Goal: Transaction & Acquisition: Purchase product/service

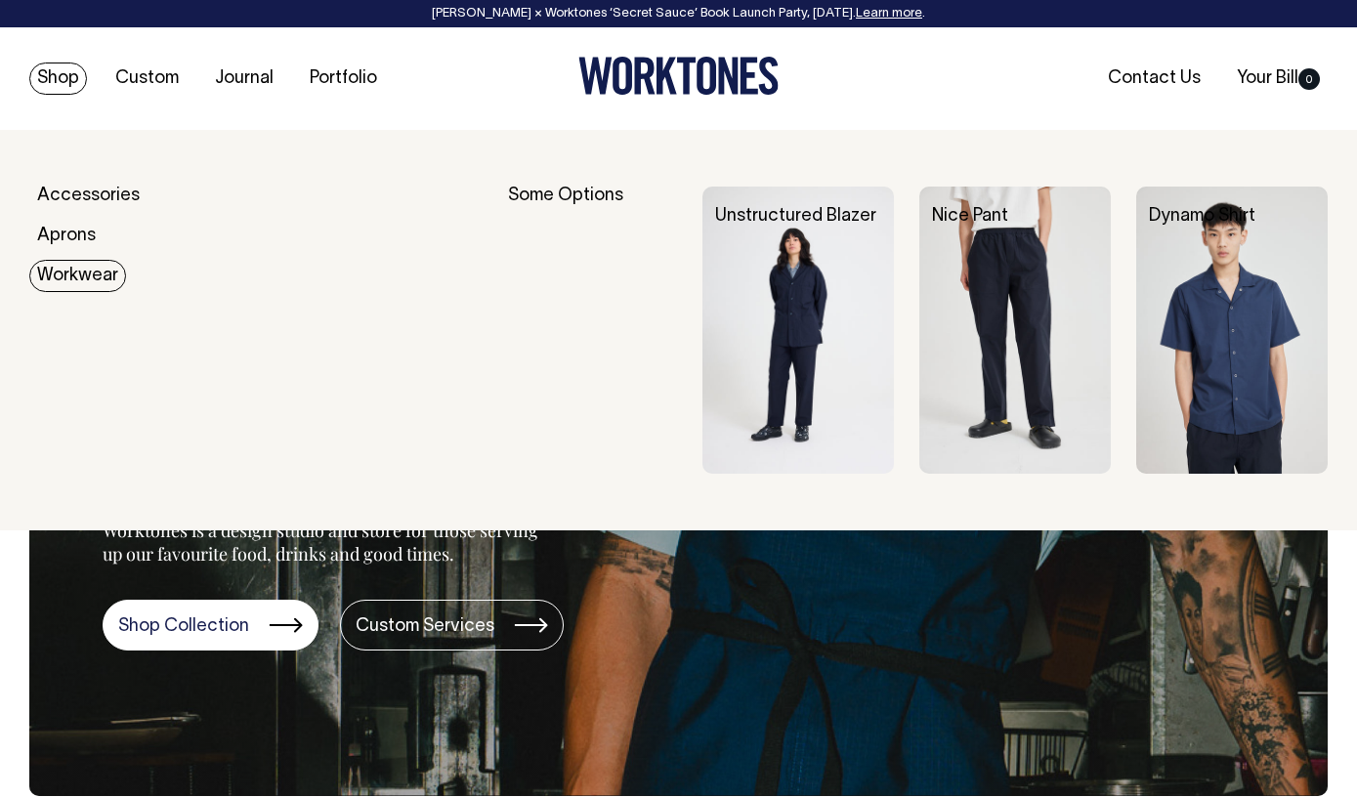
click at [1231, 343] on img at bounding box center [1231, 330] width 191 height 287
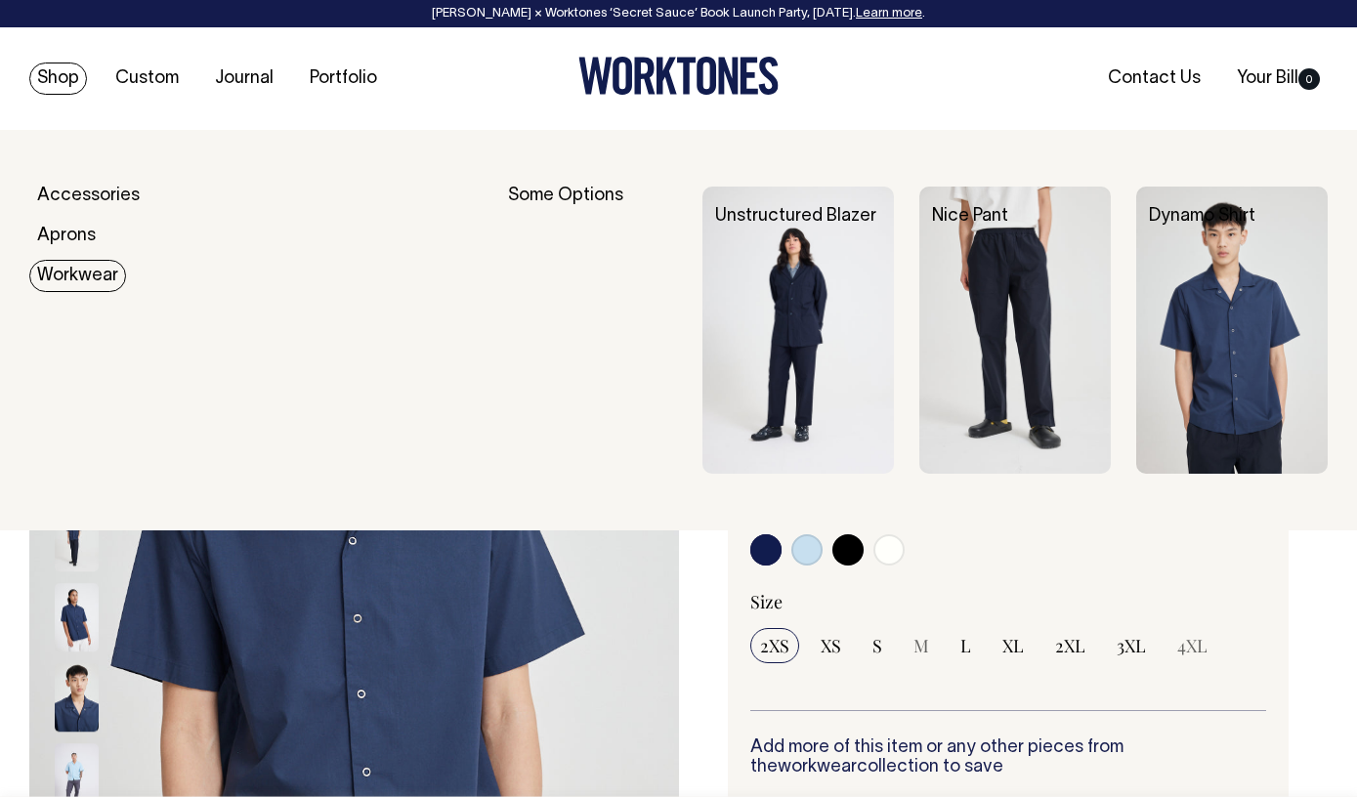
click at [60, 273] on link "Workwear" at bounding box center [77, 276] width 97 height 32
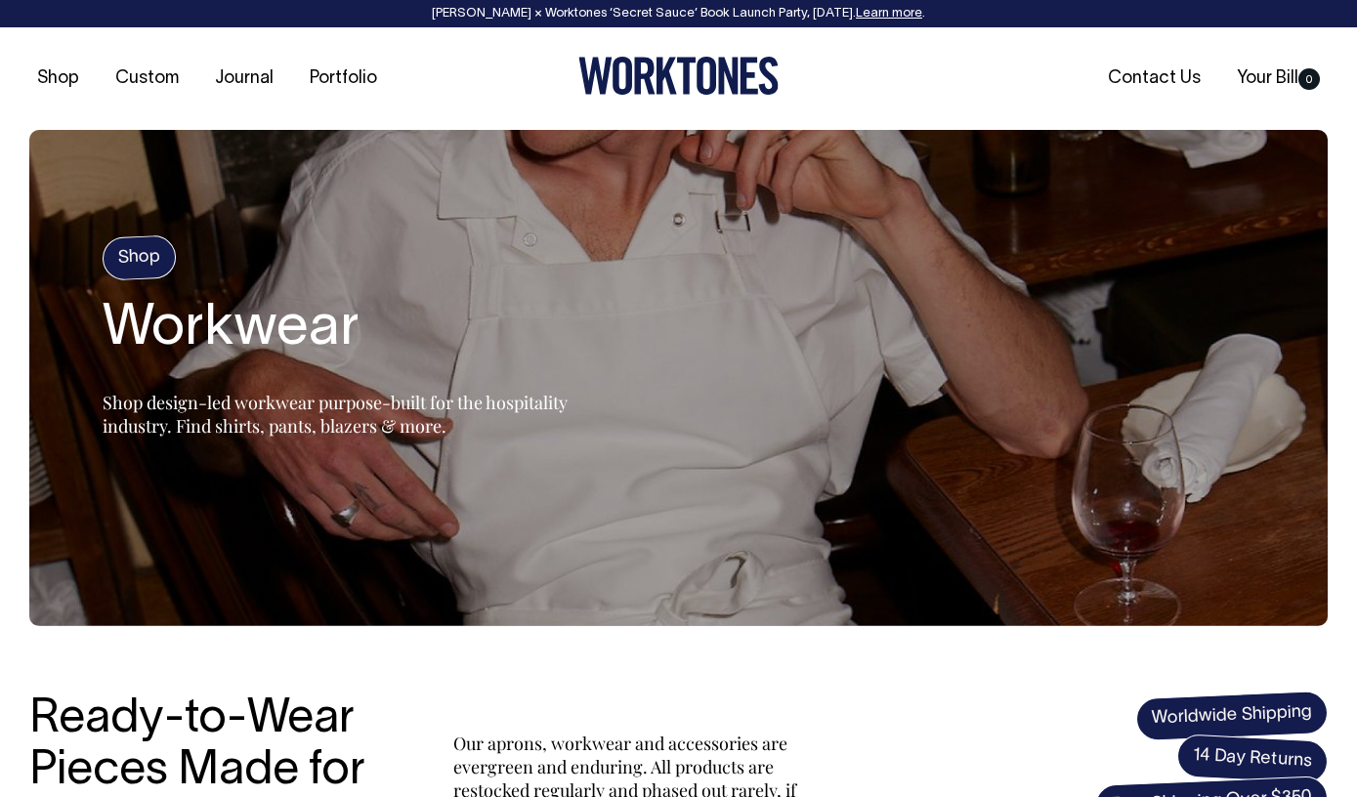
click at [128, 243] on h4 "Shop" at bounding box center [139, 258] width 75 height 46
click at [130, 249] on h4 "Shop" at bounding box center [139, 258] width 75 height 46
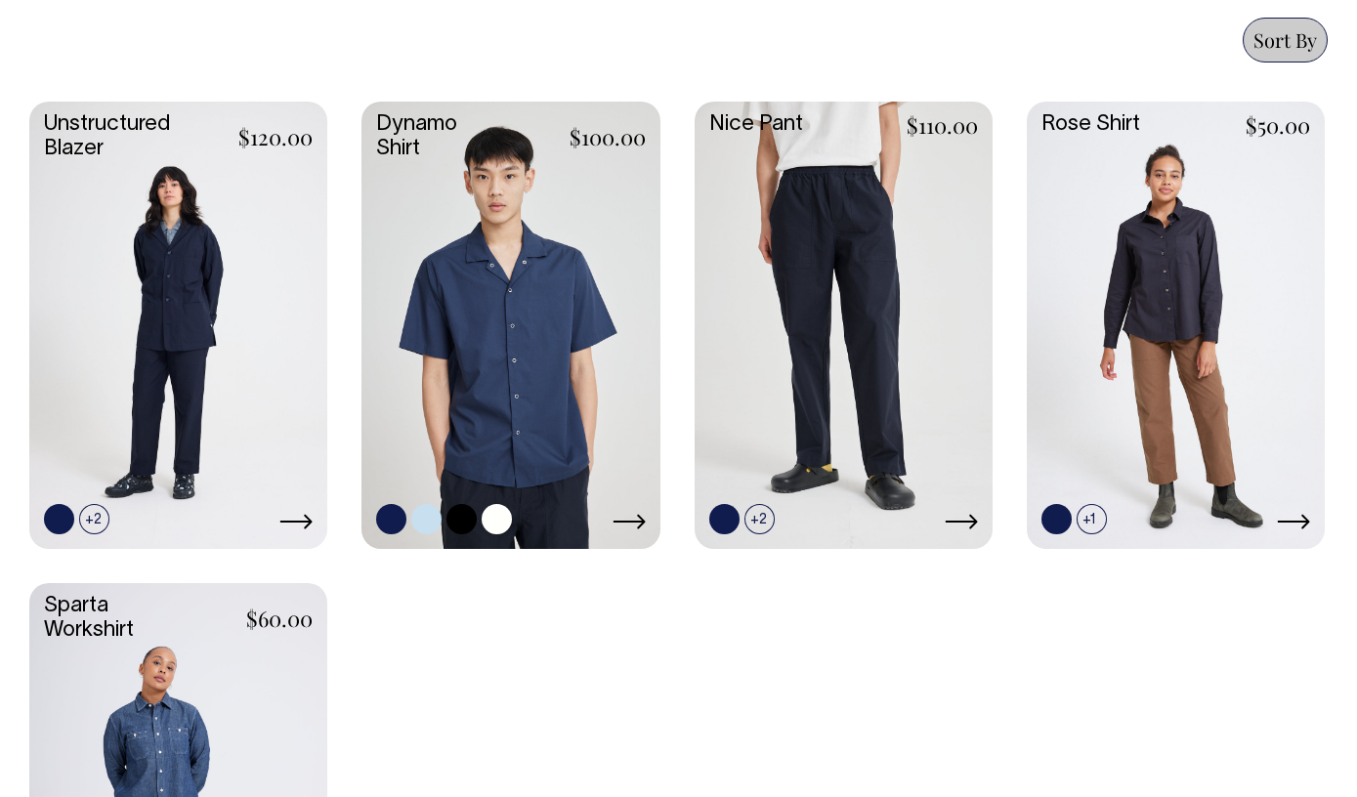
scroll to position [869, 0]
click at [642, 518] on icon at bounding box center [628, 523] width 33 height 16
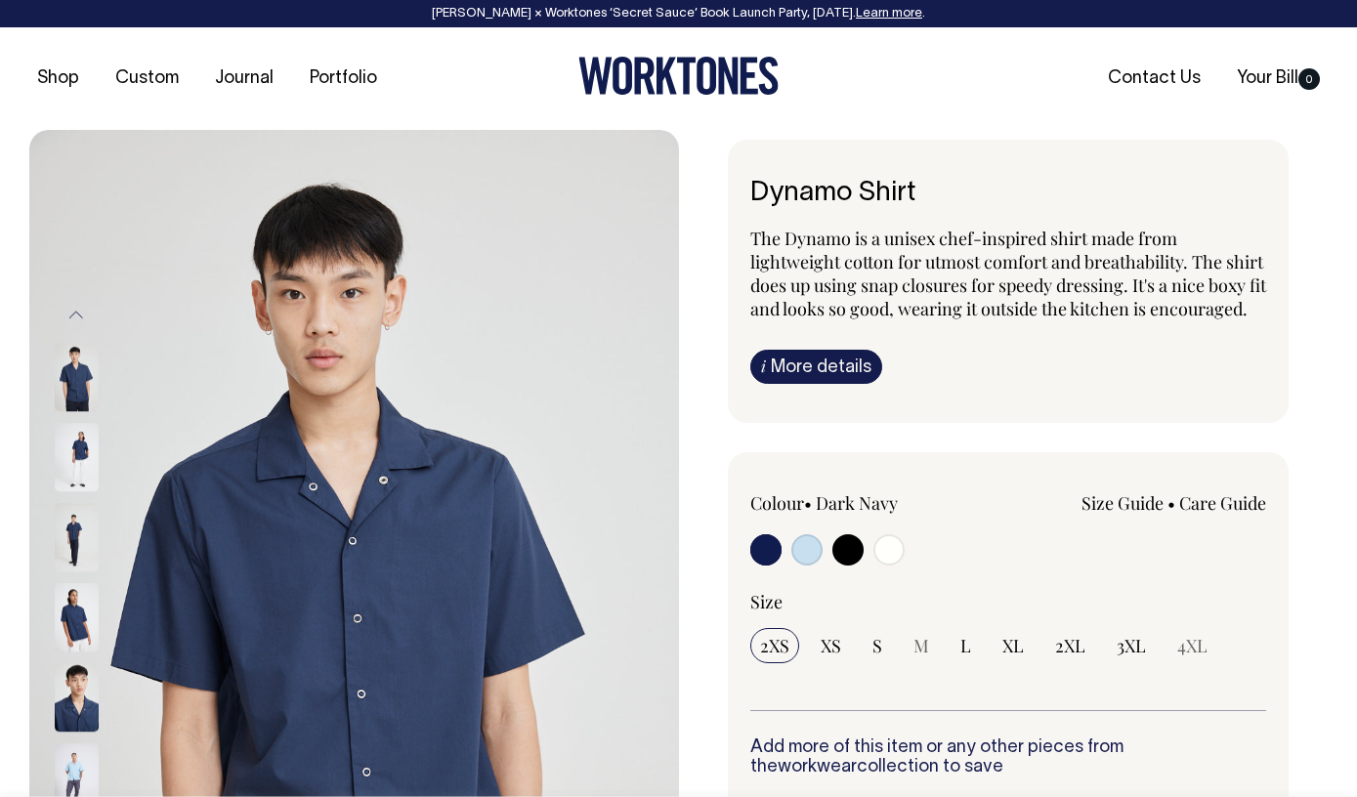
click at [803, 565] on input "radio" at bounding box center [806, 549] width 31 height 31
radio input "true"
select select "True Blue"
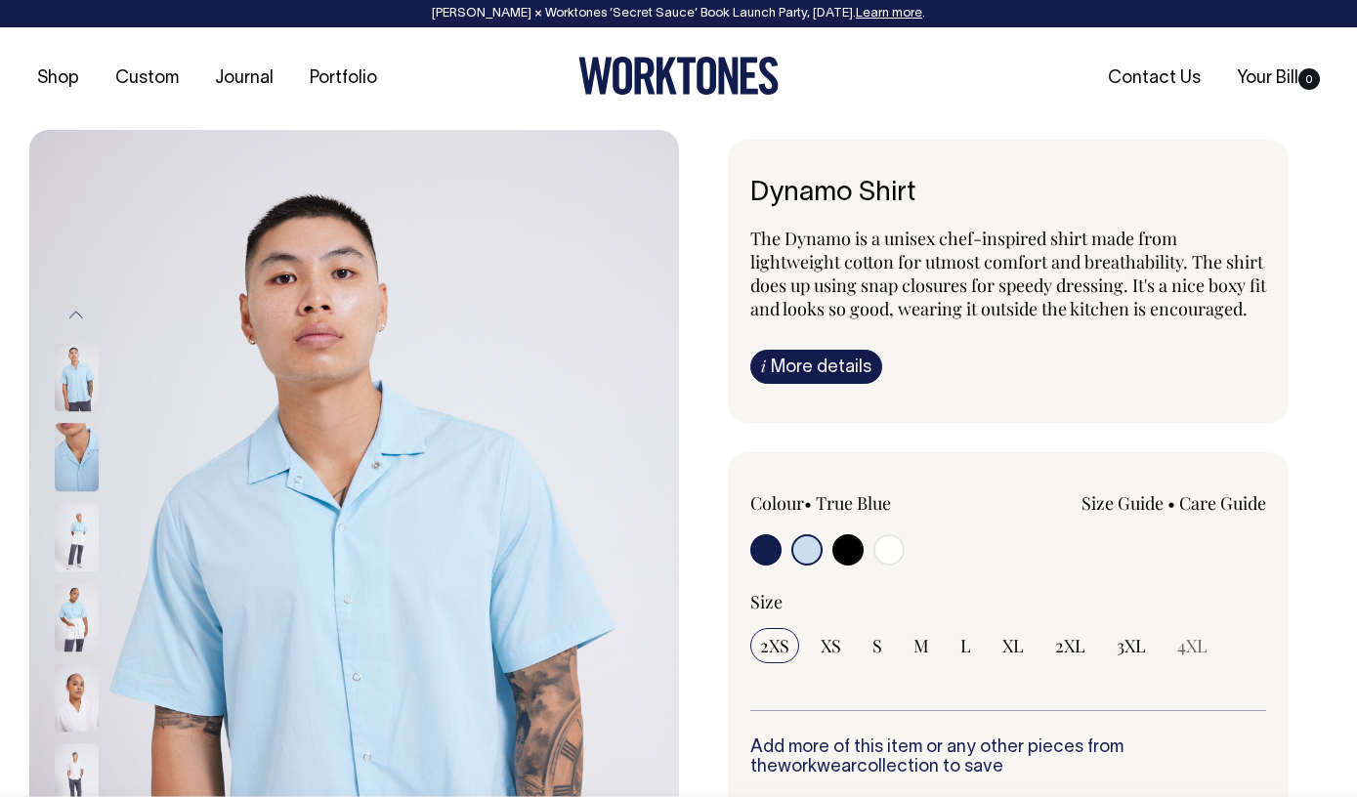
click at [769, 565] on input "radio" at bounding box center [765, 549] width 31 height 31
radio input "true"
select select "Dark Navy"
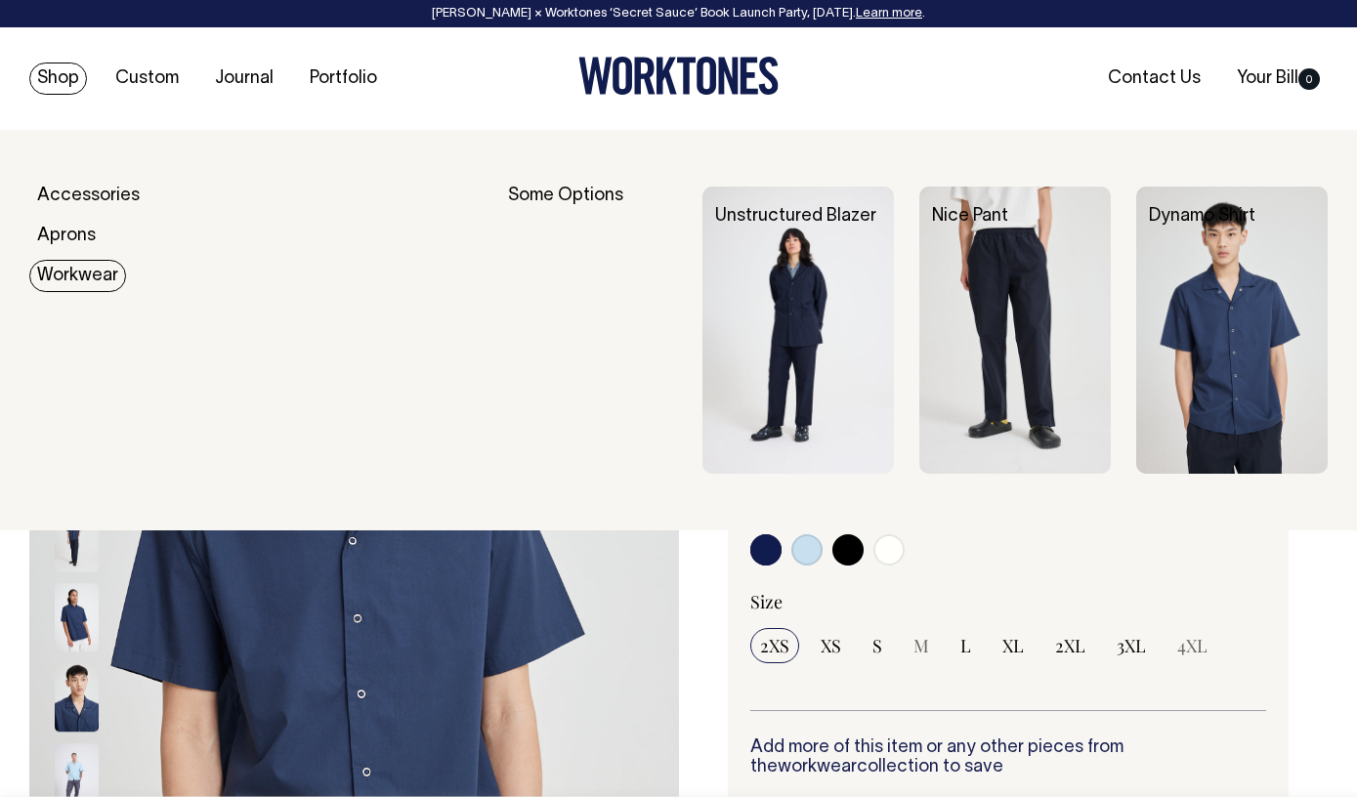
click at [997, 312] on img at bounding box center [1014, 330] width 191 height 287
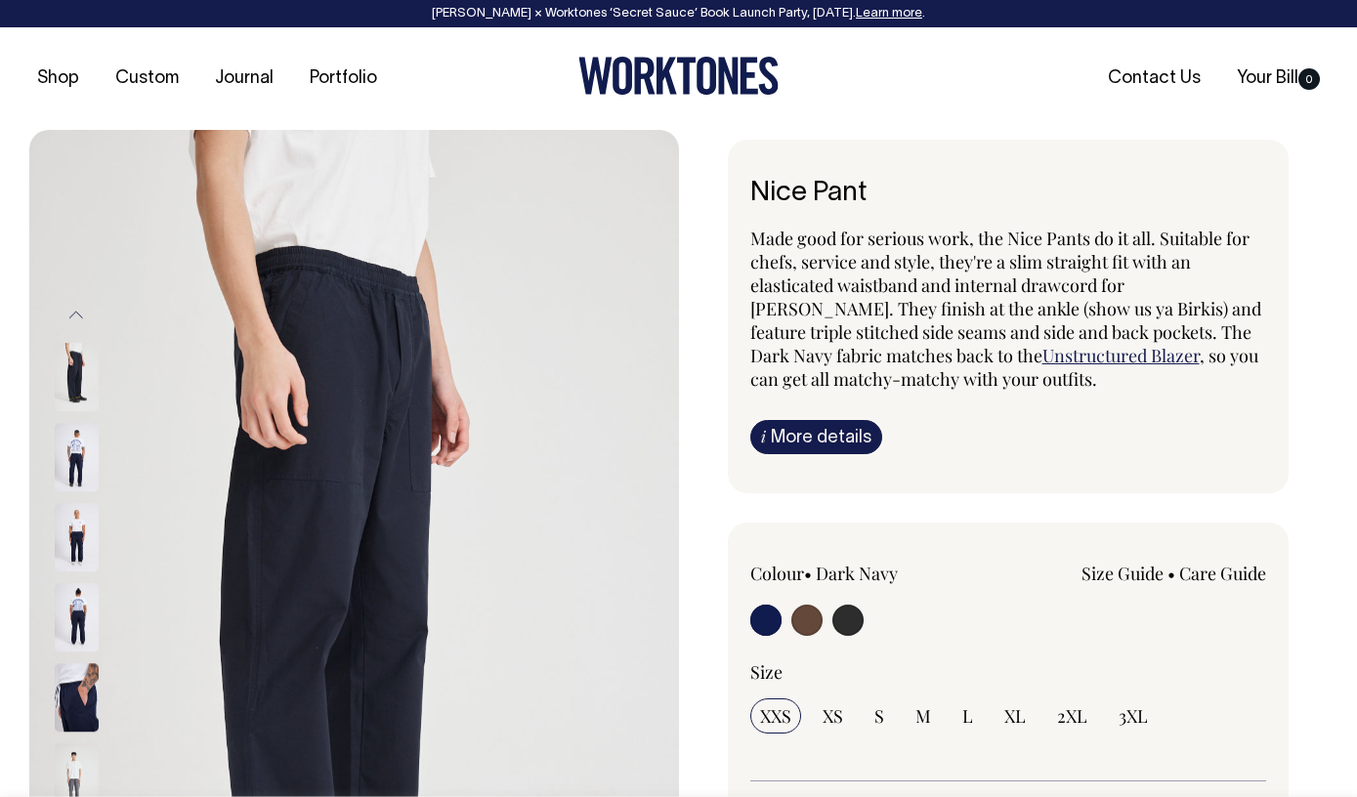
click at [69, 520] on img at bounding box center [77, 537] width 44 height 68
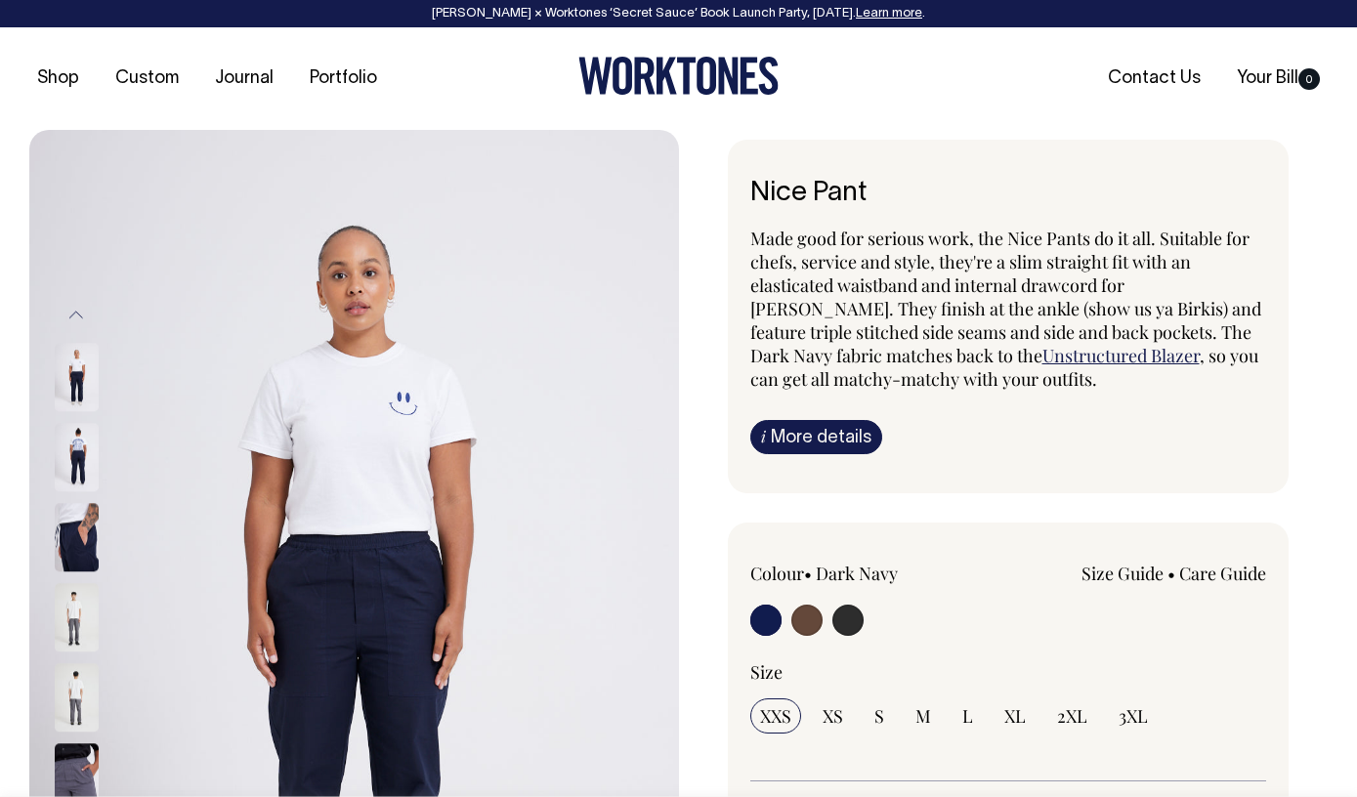
click at [73, 379] on img at bounding box center [77, 377] width 44 height 68
click at [99, 510] on div at bounding box center [103, 537] width 98 height 80
